Goal: Navigation & Orientation: Understand site structure

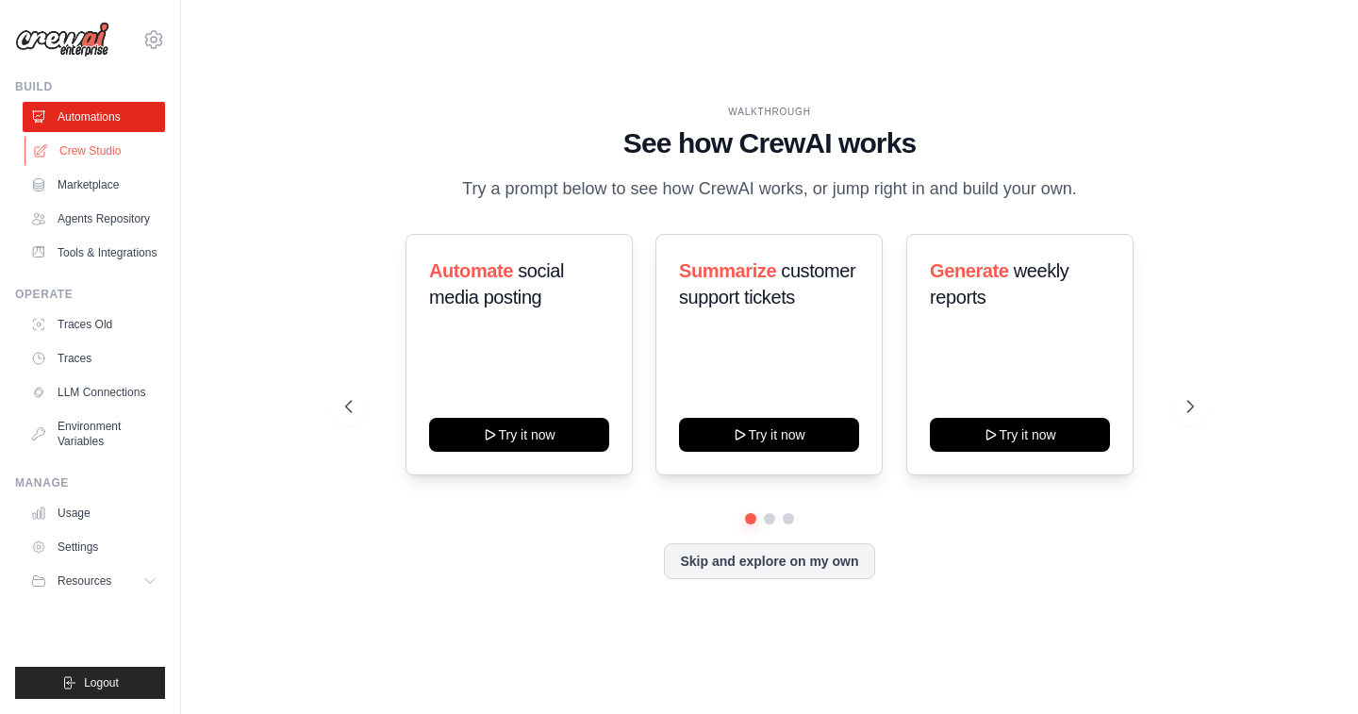
click at [105, 147] on link "Crew Studio" at bounding box center [96, 151] width 142 height 30
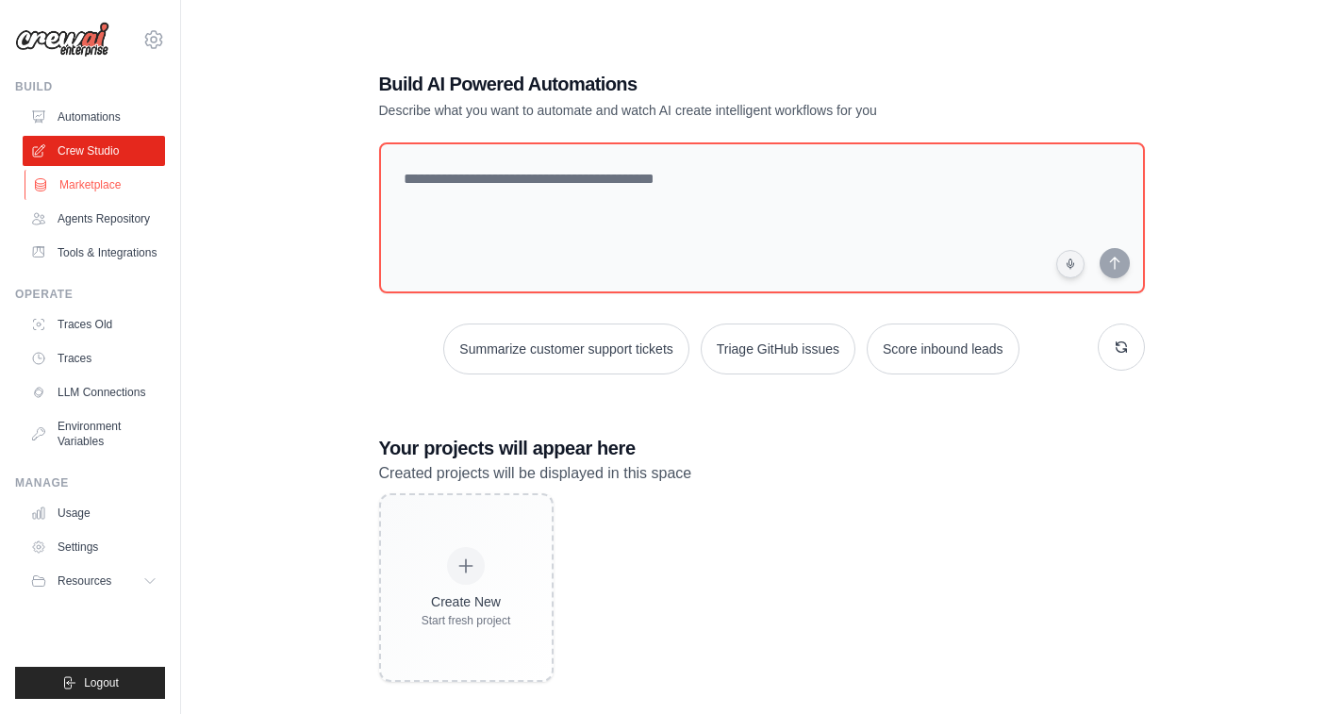
click at [91, 183] on link "Marketplace" at bounding box center [96, 185] width 142 height 30
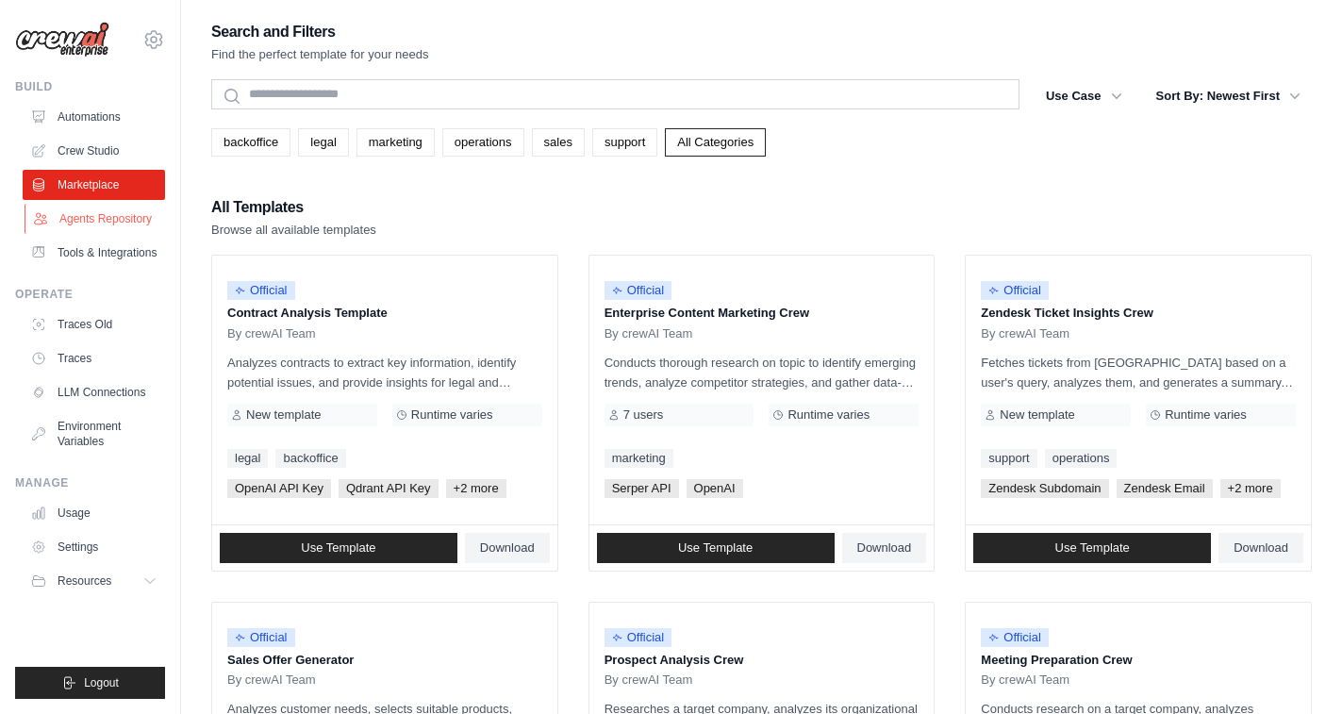
click at [89, 217] on link "Agents Repository" at bounding box center [96, 219] width 142 height 30
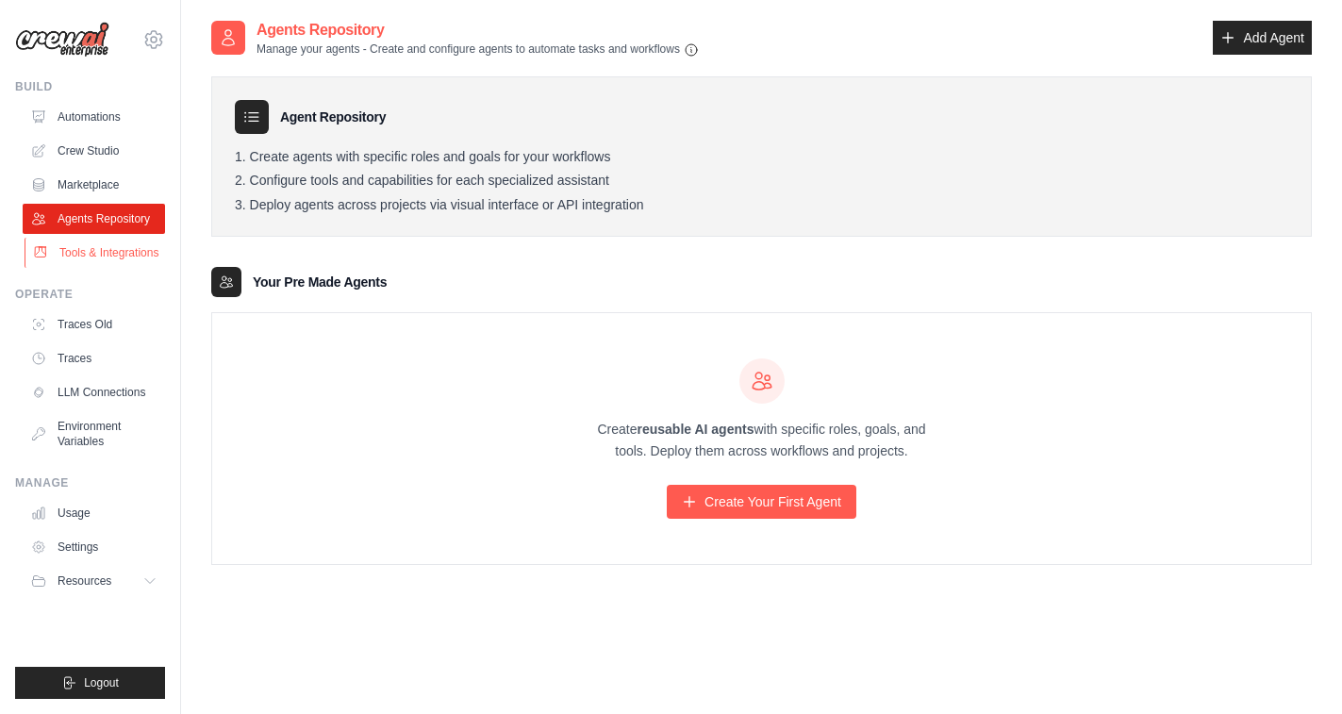
click at [91, 250] on link "Tools & Integrations" at bounding box center [96, 253] width 142 height 30
